Goal: Check status: Check status

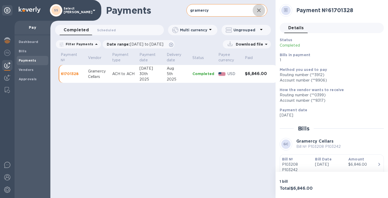
click at [262, 11] on button "button" at bounding box center [258, 10] width 12 height 12
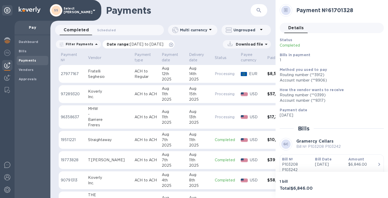
click at [137, 43] on span "[DATE] to [DATE]" at bounding box center [146, 44] width 33 height 4
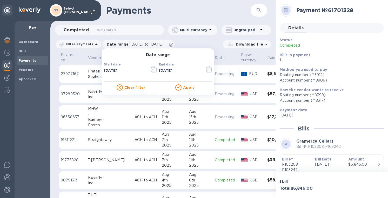
click at [151, 70] on icon "button" at bounding box center [154, 69] width 6 height 6
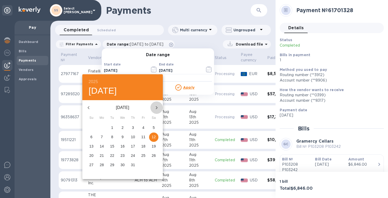
click at [155, 106] on icon "button" at bounding box center [156, 108] width 6 height 6
click at [102, 145] on p "11" at bounding box center [102, 146] width 4 height 5
type input "[DATE]"
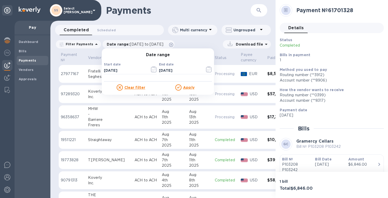
click at [186, 87] on u "Apply" at bounding box center [188, 88] width 11 height 4
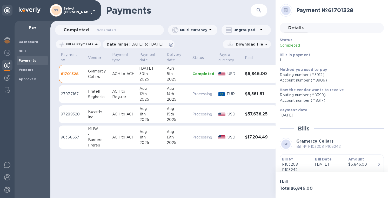
click at [268, 42] on icon at bounding box center [266, 44] width 6 height 6
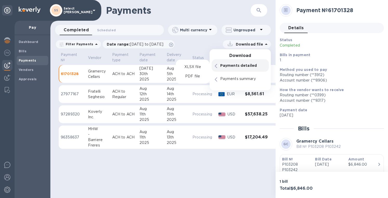
click at [235, 67] on p "Payments detailed" at bounding box center [242, 65] width 45 height 5
click at [191, 68] on p "XLSX file" at bounding box center [192, 67] width 17 height 5
click at [146, 174] on div "Payments ​ Completed 0 Scheduled 0 Multi currency Ungrouped Filter Payments Dat…" at bounding box center [162, 99] width 225 height 198
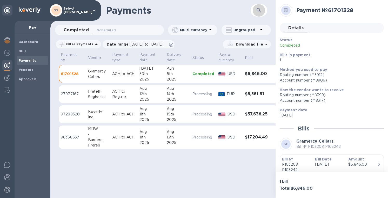
click at [258, 9] on icon "button" at bounding box center [258, 10] width 6 height 6
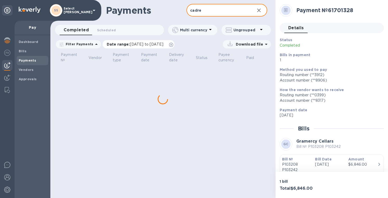
type input "cadre"
click at [137, 45] on span "[DATE] to [DATE]" at bounding box center [146, 44] width 33 height 4
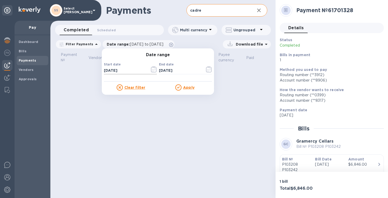
click at [151, 68] on icon "button" at bounding box center [154, 69] width 6 height 6
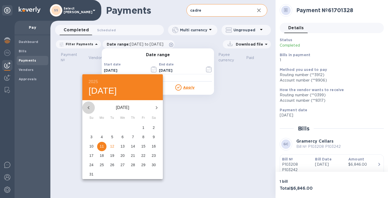
click at [89, 105] on icon "button" at bounding box center [88, 108] width 6 height 6
click at [110, 128] on span "1" at bounding box center [111, 127] width 9 height 5
type input "[DATE]"
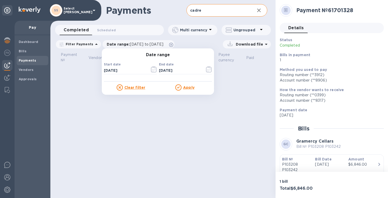
click at [188, 88] on u "Apply" at bounding box center [188, 88] width 11 height 4
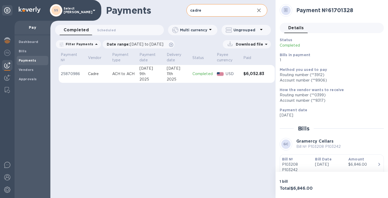
click at [193, 75] on p "Completed" at bounding box center [202, 73] width 20 height 5
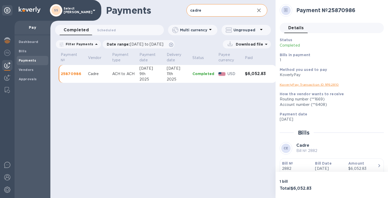
click at [301, 85] on link "KoverlyPay Transaction ID № 62810" at bounding box center [308, 85] width 59 height 4
